Goal: Task Accomplishment & Management: Use online tool/utility

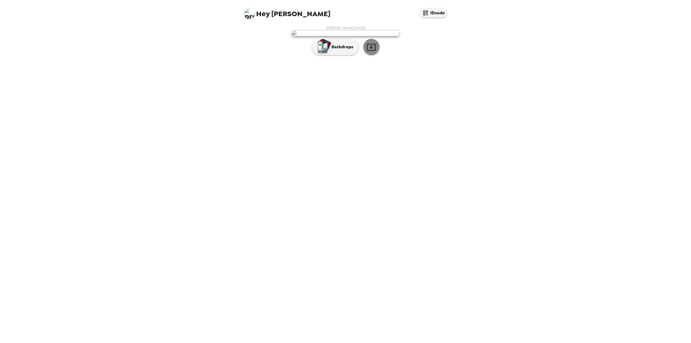
click at [371, 52] on icon "button" at bounding box center [371, 46] width 9 height 9
click at [332, 50] on p "Backdrops" at bounding box center [341, 47] width 25 height 6
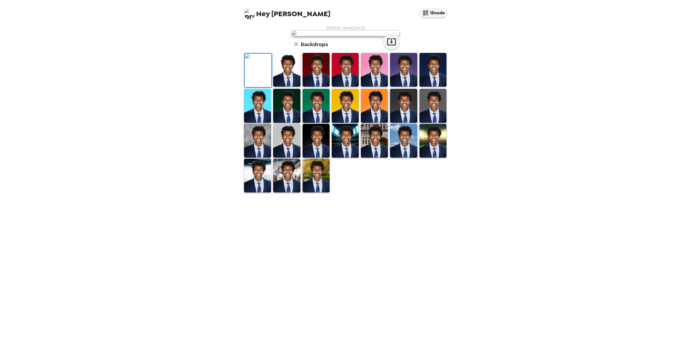
click at [284, 87] on img at bounding box center [286, 70] width 27 height 34
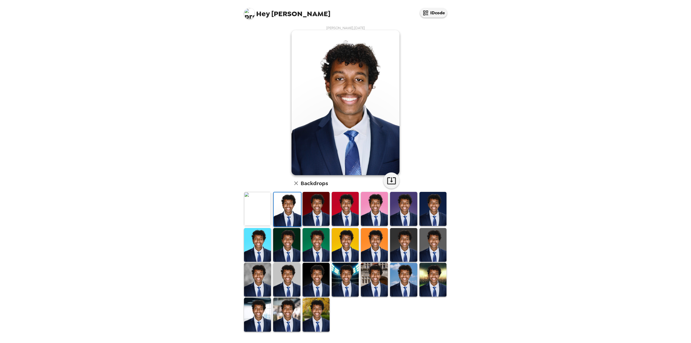
click at [313, 214] on img at bounding box center [316, 209] width 27 height 34
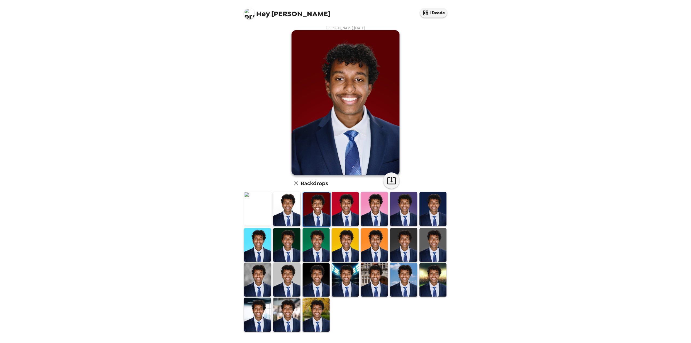
click at [337, 212] on img at bounding box center [345, 209] width 27 height 34
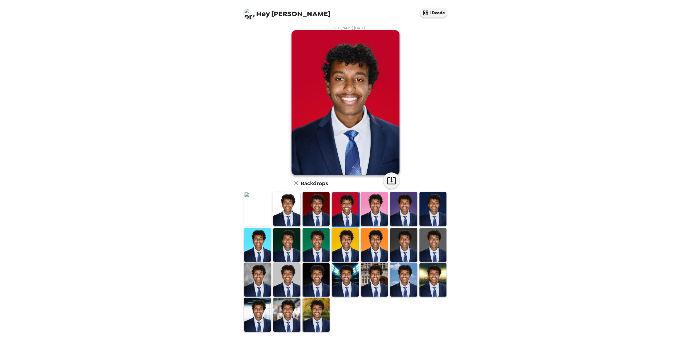
click at [366, 212] on img at bounding box center [374, 209] width 27 height 34
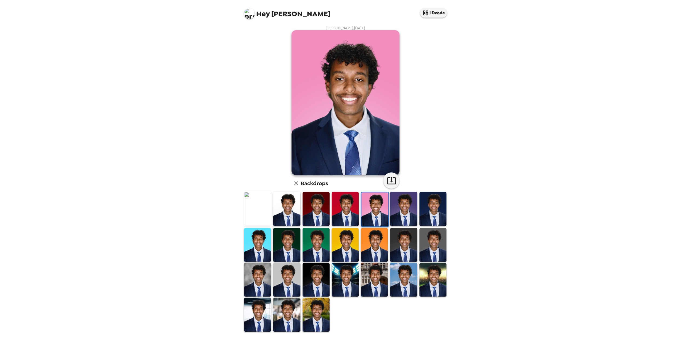
click at [399, 211] on img at bounding box center [403, 209] width 27 height 34
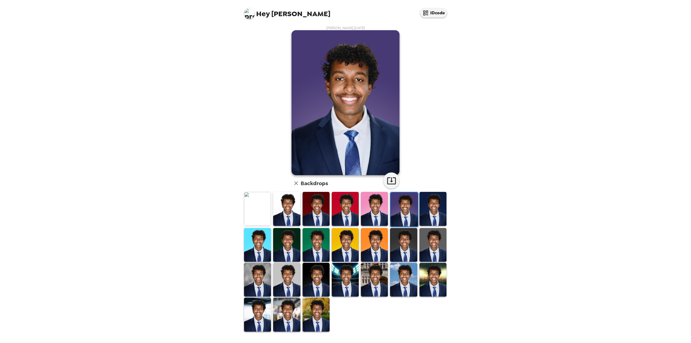
click at [434, 207] on img at bounding box center [432, 209] width 27 height 34
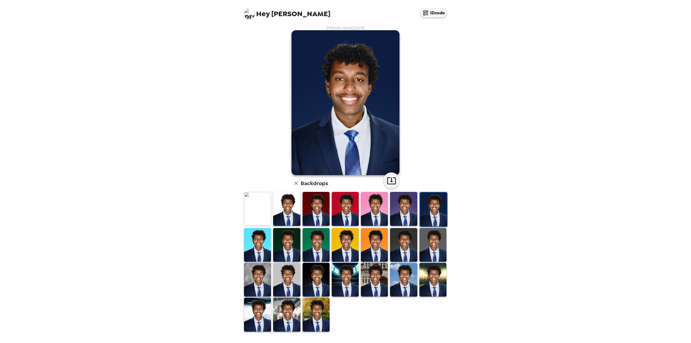
click at [260, 235] on img at bounding box center [257, 245] width 27 height 34
